Goal: Check status: Check status

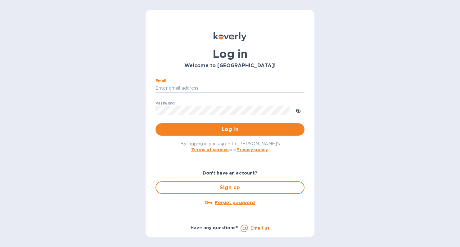
type input "suzie@arenisales.com"
click at [200, 132] on span "Log in" at bounding box center [230, 128] width 139 height 7
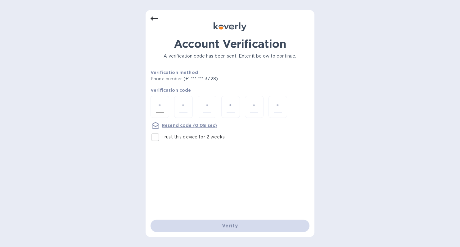
click at [159, 106] on input "number" at bounding box center [160, 106] width 8 height 11
type input "9"
type input "6"
type input "3"
type input "7"
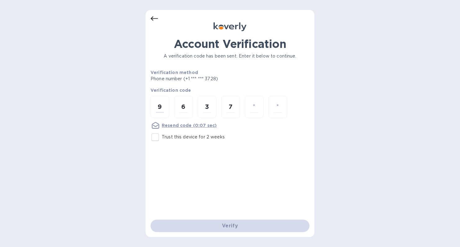
type input "0"
type input "2"
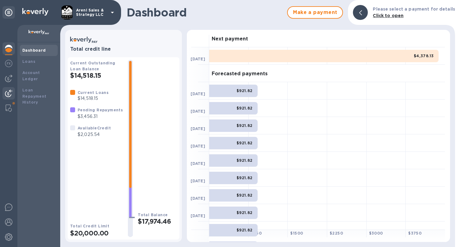
click at [10, 90] on img at bounding box center [8, 92] width 7 height 7
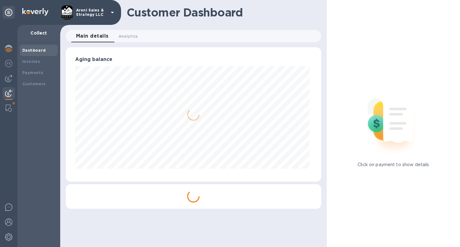
scroll to position [310342, 310223]
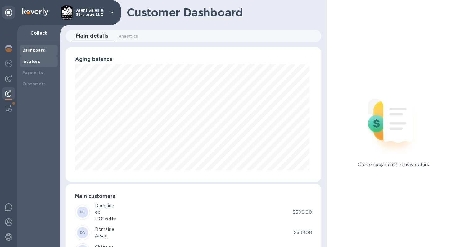
click at [42, 62] on div "Invoices" at bounding box center [38, 61] width 33 height 6
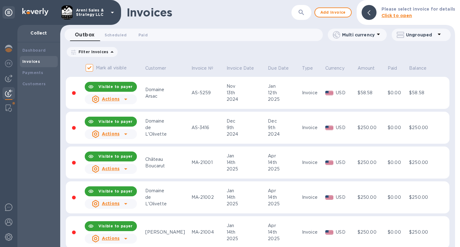
click at [152, 88] on div "Domaine" at bounding box center [167, 89] width 44 height 7
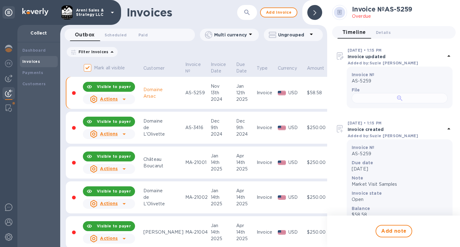
click at [420, 103] on div at bounding box center [400, 98] width 96 height 10
click at [184, 137] on td "AS-3416" at bounding box center [196, 127] width 25 height 32
click at [386, 103] on div at bounding box center [400, 98] width 96 height 10
